Goal: Use online tool/utility

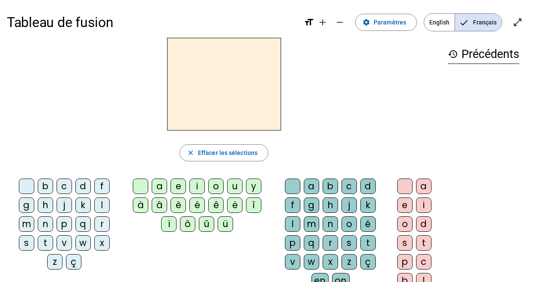
click at [42, 247] on div "t" at bounding box center [45, 242] width 15 height 15
click at [43, 248] on div "t" at bounding box center [45, 242] width 15 height 15
click at [27, 187] on div at bounding box center [26, 185] width 15 height 15
click at [96, 190] on div "f" at bounding box center [101, 185] width 15 height 15
click at [237, 192] on div "u" at bounding box center [234, 185] width 15 height 15
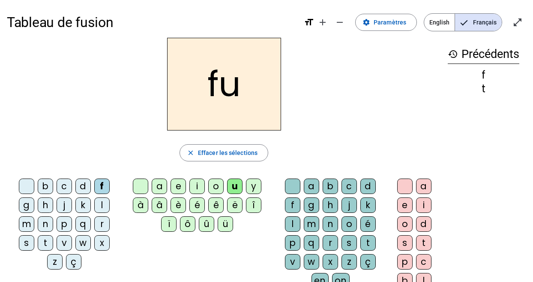
click at [232, 200] on div "ë" at bounding box center [234, 204] width 15 height 15
click at [195, 186] on div "i" at bounding box center [196, 185] width 15 height 15
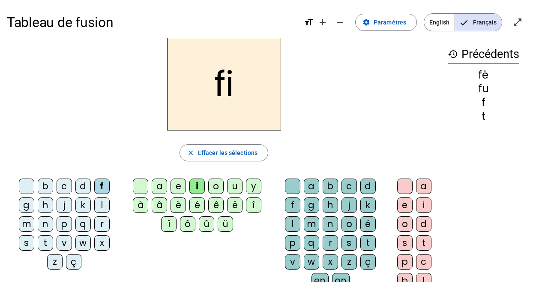
click at [286, 222] on div "l" at bounding box center [292, 223] width 15 height 15
click at [75, 243] on div "w" at bounding box center [82, 242] width 15 height 15
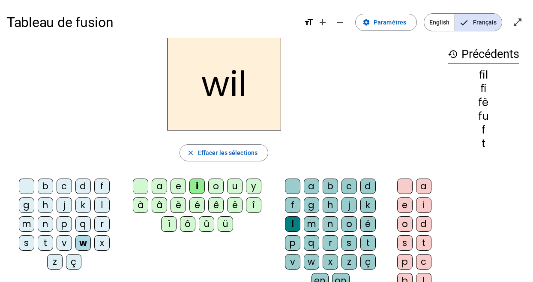
click at [22, 228] on div "m" at bounding box center [26, 223] width 15 height 15
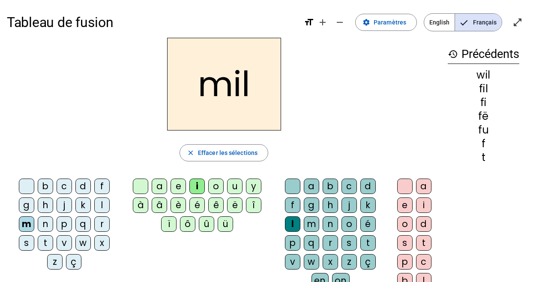
click at [288, 189] on div at bounding box center [292, 185] width 15 height 15
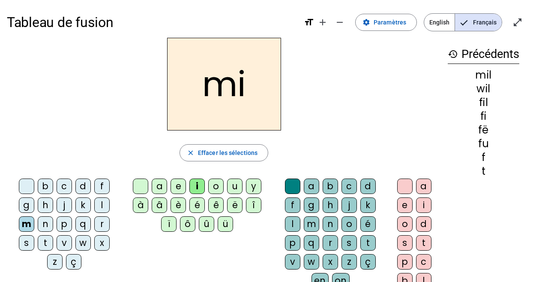
click at [4, 262] on div "Tableau de fusion format_size add remove settings Paramètres English Français o…" at bounding box center [266, 202] width 533 height 404
click at [3, 261] on div "Tableau de fusion format_size add remove settings Paramètres English Français o…" at bounding box center [266, 202] width 533 height 404
click at [126, 271] on div "b c d f g h j k l m n p q r s t v w x z ç a e i o u y à â è é ê ë î ï ô û ü a b…" at bounding box center [224, 244] width 434 height 139
click at [24, 246] on div "s" at bounding box center [26, 242] width 15 height 15
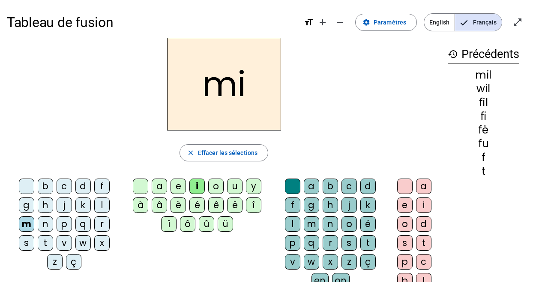
click at [25, 246] on div "s" at bounding box center [26, 242] width 15 height 15
click at [27, 248] on div "s" at bounding box center [26, 242] width 15 height 15
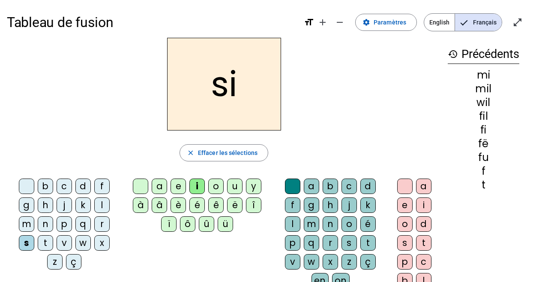
click at [33, 269] on div "b c d f g h j k l m n p q r s t v w x z ç" at bounding box center [65, 225] width 111 height 94
click at [35, 269] on div "b c d f g h j k l m n p q r s t v w x z ç" at bounding box center [65, 225] width 111 height 94
click at [38, 225] on div "n" at bounding box center [45, 223] width 15 height 15
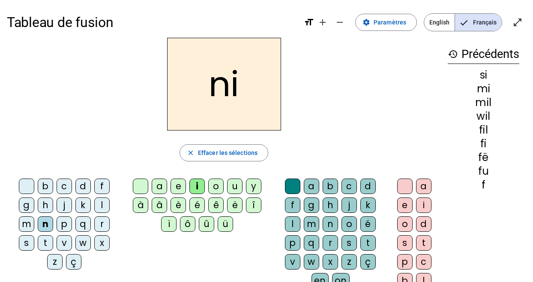
click at [41, 226] on div "n" at bounding box center [45, 223] width 15 height 15
click at [172, 184] on div "e" at bounding box center [178, 185] width 15 height 15
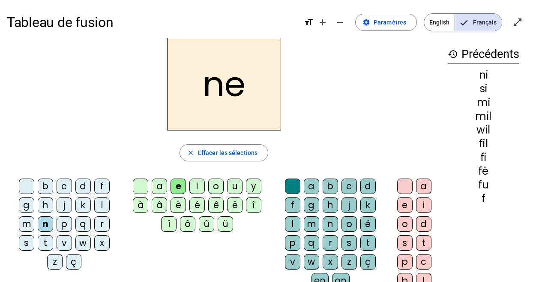
click at [137, 188] on div at bounding box center [140, 185] width 15 height 15
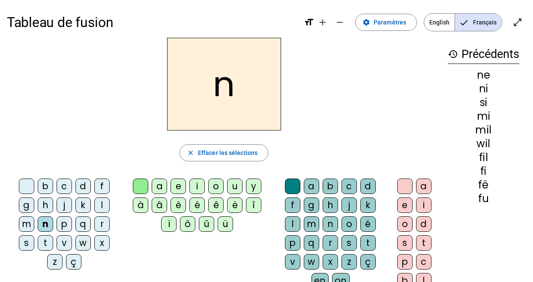
click at [178, 188] on div "e" at bounding box center [178, 185] width 15 height 15
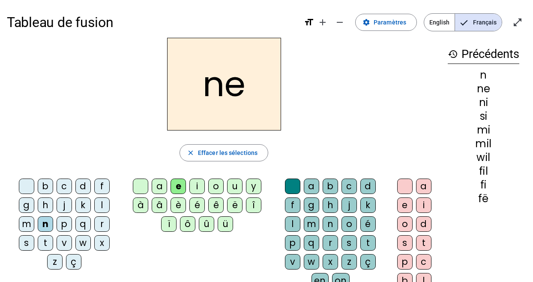
click at [22, 187] on div at bounding box center [26, 185] width 15 height 15
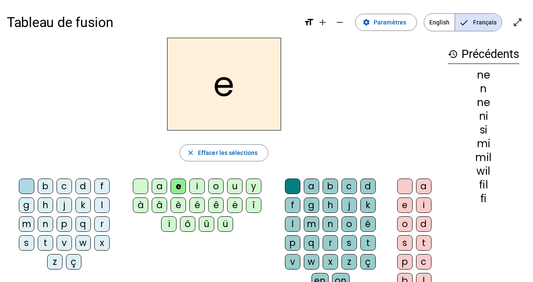
click at [42, 248] on div "t" at bounding box center [45, 242] width 15 height 15
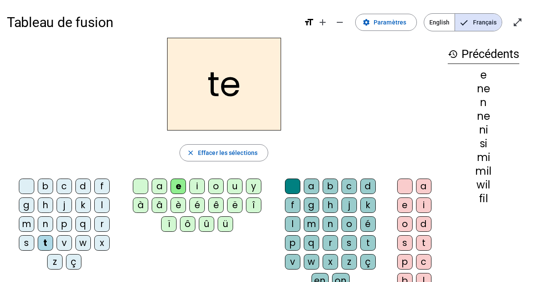
click at [27, 248] on div "s" at bounding box center [26, 242] width 15 height 15
click at [28, 247] on div "s" at bounding box center [26, 242] width 15 height 15
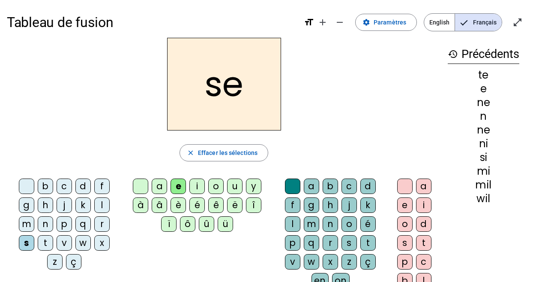
click at [95, 216] on div "r" at bounding box center [101, 223] width 15 height 15
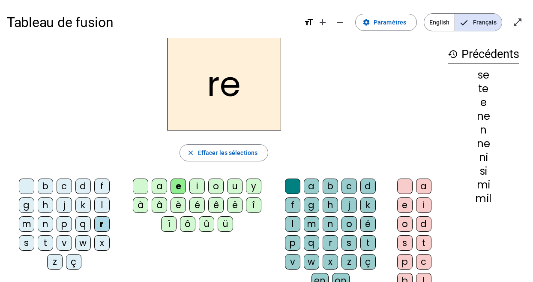
click at [94, 208] on div "l" at bounding box center [101, 204] width 15 height 15
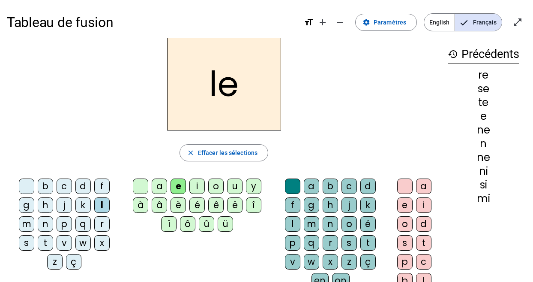
click at [227, 187] on div "u" at bounding box center [234, 185] width 15 height 15
click at [25, 244] on div "s" at bounding box center [26, 242] width 15 height 15
click at [25, 243] on div "s" at bounding box center [26, 242] width 15 height 15
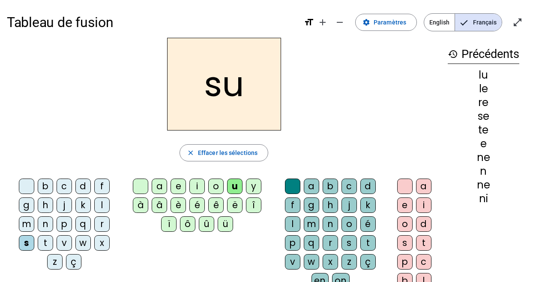
click at [77, 183] on div "d" at bounding box center [82, 185] width 15 height 15
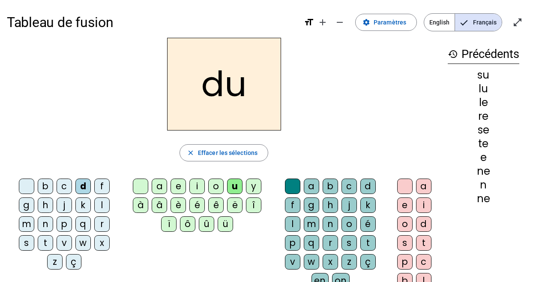
click at [39, 246] on div "t" at bounding box center [45, 242] width 15 height 15
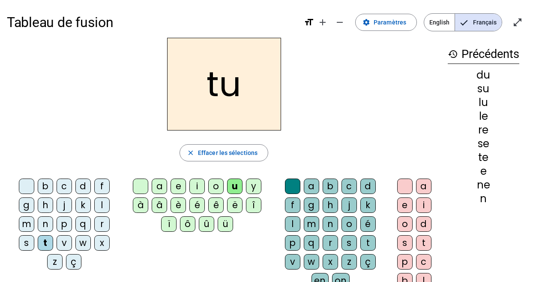
click at [76, 264] on div "ç" at bounding box center [73, 261] width 15 height 15
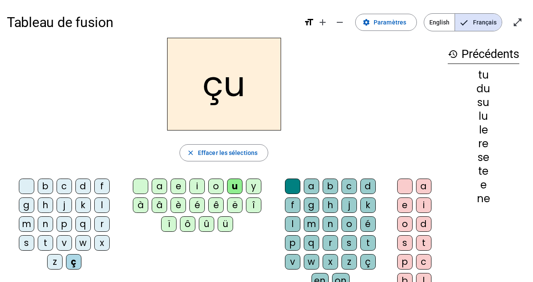
click at [147, 184] on div at bounding box center [140, 185] width 15 height 15
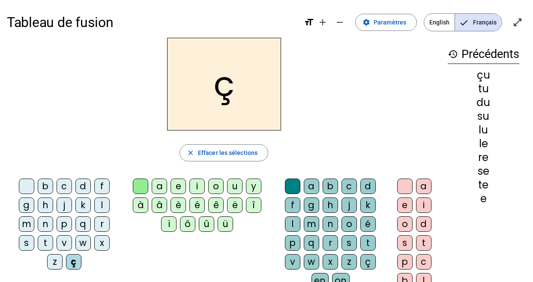
click at [157, 187] on div "a" at bounding box center [159, 185] width 15 height 15
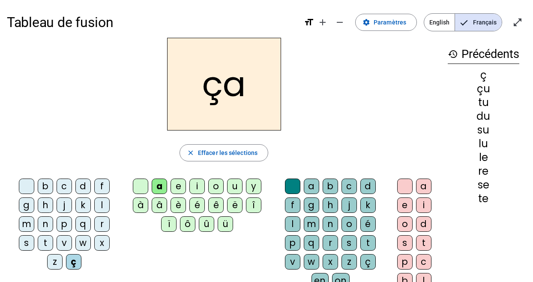
click at [39, 248] on div "t" at bounding box center [45, 242] width 15 height 15
click at [39, 247] on div "t" at bounding box center [45, 242] width 15 height 15
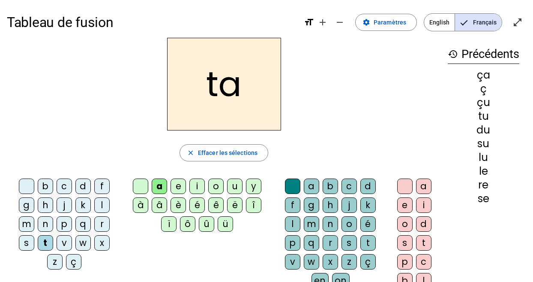
click at [356, 88] on div "ta" at bounding box center [224, 84] width 434 height 93
click at [25, 240] on div "s" at bounding box center [26, 242] width 15 height 15
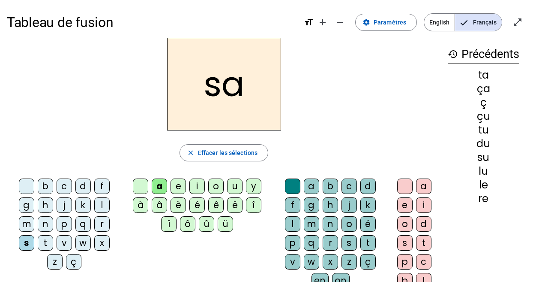
click at [96, 208] on div "l" at bounding box center [101, 204] width 15 height 15
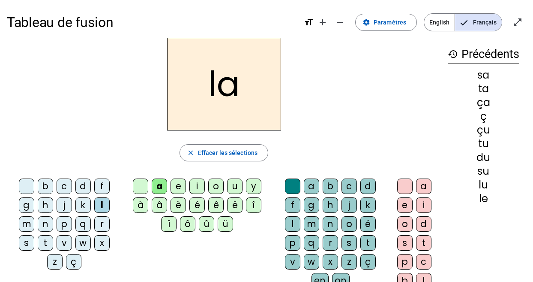
click at [26, 228] on div "m" at bounding box center [26, 223] width 15 height 15
